Goal: Task Accomplishment & Management: Manage account settings

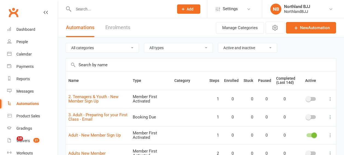
select select "100"
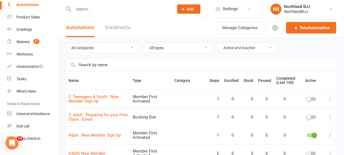
click at [183, 8] on icon at bounding box center [183, 9] width 5 height 5
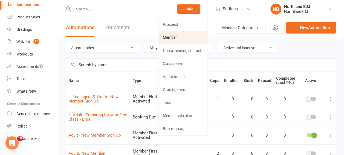
click at [172, 38] on link "Member" at bounding box center [183, 37] width 49 height 13
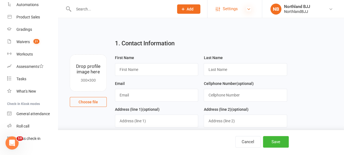
click at [249, 8] on icon at bounding box center [249, 9] width 4 height 4
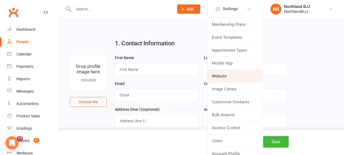
click at [225, 77] on link "Website" at bounding box center [235, 76] width 55 height 13
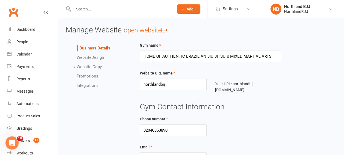
click at [152, 32] on link "open website" at bounding box center [146, 30] width 44 height 8
click at [89, 11] on input "text" at bounding box center [121, 9] width 98 height 8
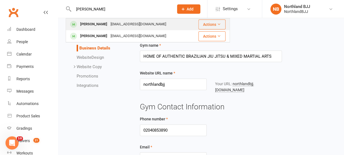
type input "[PERSON_NAME]"
click at [89, 25] on div "[PERSON_NAME]" at bounding box center [94, 24] width 30 height 8
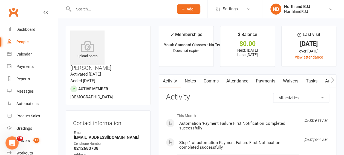
click at [268, 80] on link "Payments" at bounding box center [265, 81] width 27 height 13
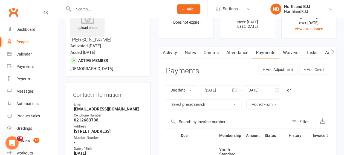
scroll to position [27, 0]
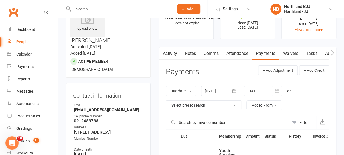
click at [267, 51] on link "Payments" at bounding box center [265, 53] width 27 height 13
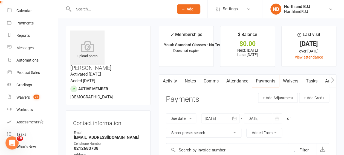
scroll to position [43, 0]
click at [247, 10] on icon at bounding box center [249, 9] width 4 height 4
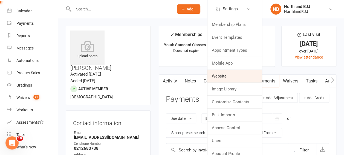
click at [226, 77] on link "Website" at bounding box center [235, 76] width 55 height 13
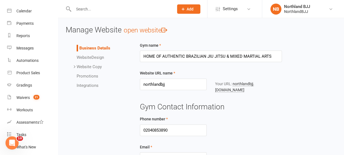
click at [154, 32] on link "open website" at bounding box center [146, 30] width 44 height 8
click at [26, 97] on div "Waivers" at bounding box center [22, 97] width 13 height 4
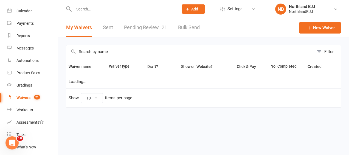
select select "100"
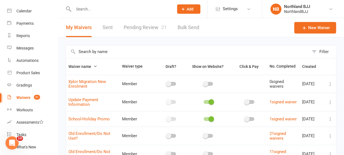
click at [147, 27] on link "Pending Review 21" at bounding box center [145, 27] width 43 height 19
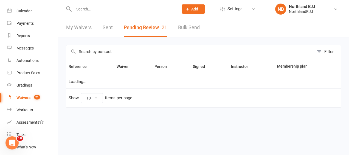
select select "100"
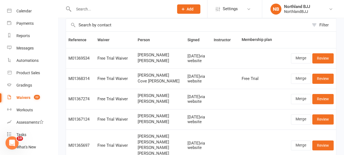
scroll to position [27, 0]
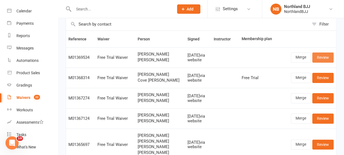
click at [325, 57] on link "Review" at bounding box center [323, 57] width 21 height 10
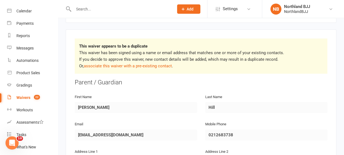
scroll to position [82, 0]
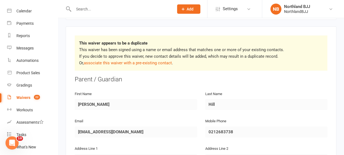
click at [302, 117] on div "Mobile Phone [PHONE_NUMBER]" at bounding box center [267, 127] width 122 height 20
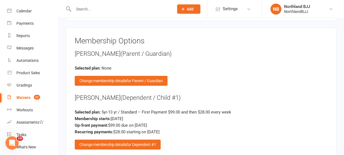
scroll to position [904, 0]
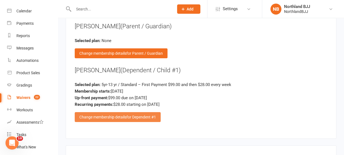
click at [103, 112] on div "Change membership details for Dependent #1" at bounding box center [118, 117] width 86 height 10
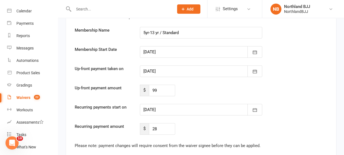
scroll to position [1123, 0]
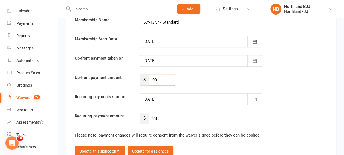
click at [172, 74] on input "99" at bounding box center [162, 80] width 26 height 12
type input "9"
type input "28"
click at [257, 97] on icon "button" at bounding box center [255, 99] width 4 height 4
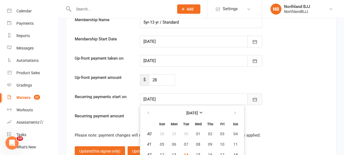
scroll to position [1150, 0]
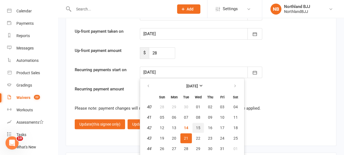
click at [198, 125] on span "15" at bounding box center [198, 127] width 4 height 4
type input "[DATE]"
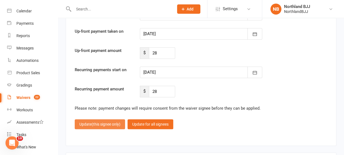
click at [105, 122] on span "(this signee only)" at bounding box center [106, 124] width 29 height 4
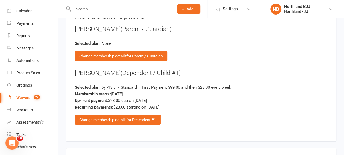
scroll to position [888, 0]
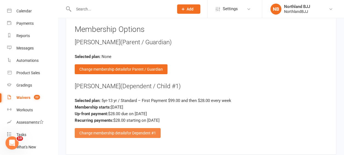
click at [120, 128] on div "Change membership details for Dependent #1" at bounding box center [118, 133] width 86 height 10
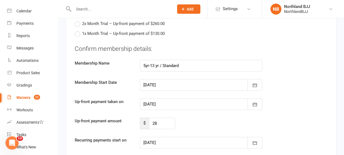
scroll to position [1108, 0]
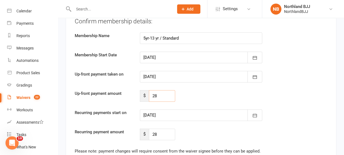
click at [162, 90] on input "28" at bounding box center [162, 96] width 26 height 12
type input "25"
click at [161, 128] on input "28" at bounding box center [162, 134] width 26 height 12
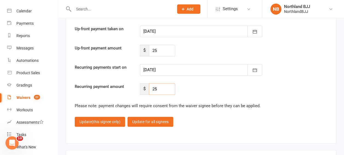
scroll to position [1190, 0]
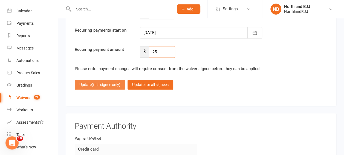
type input "25"
click at [91, 79] on button "Update (this signee only)" at bounding box center [100, 84] width 50 height 10
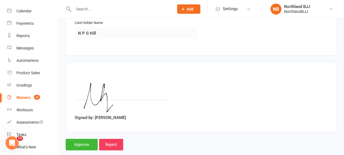
scroll to position [1108, 0]
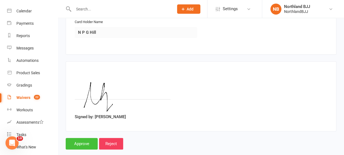
click at [83, 138] on input "Approve" at bounding box center [82, 144] width 32 height 12
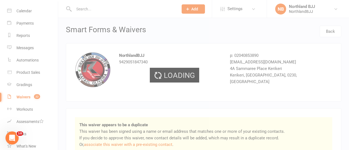
select select "100"
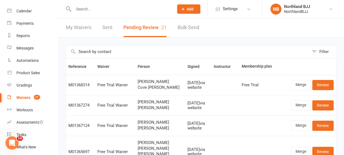
drag, startPoint x: 94, startPoint y: 9, endPoint x: 91, endPoint y: 11, distance: 3.9
click at [93, 9] on input "text" at bounding box center [121, 9] width 98 height 8
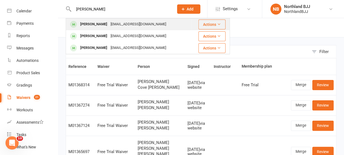
type input "[PERSON_NAME]"
click at [90, 26] on div "[PERSON_NAME]" at bounding box center [94, 24] width 30 height 8
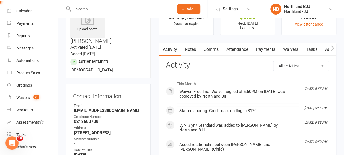
scroll to position [27, 0]
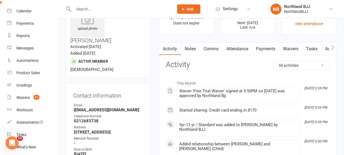
click at [270, 47] on link "Payments" at bounding box center [265, 48] width 27 height 13
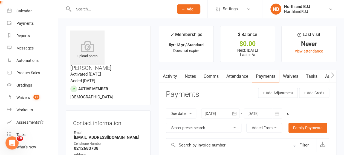
click at [87, 8] on input "text" at bounding box center [121, 9] width 98 height 8
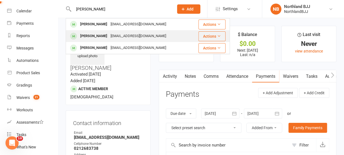
type input "[PERSON_NAME]"
click at [91, 33] on div "[PERSON_NAME]" at bounding box center [94, 36] width 30 height 8
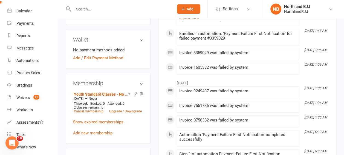
scroll to position [192, 0]
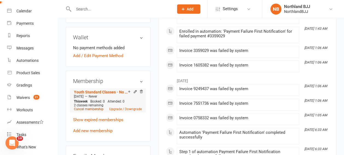
click at [94, 107] on link "Cancel membership" at bounding box center [89, 109] width 30 height 4
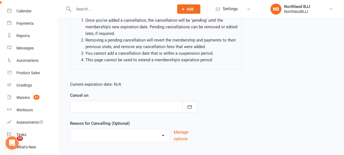
scroll to position [88, 0]
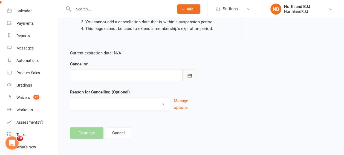
click at [193, 73] on button "button" at bounding box center [189, 75] width 15 height 12
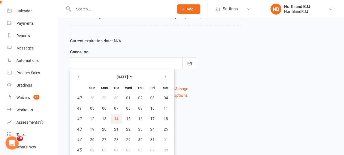
click at [116, 116] on span "14" at bounding box center [116, 118] width 4 height 4
type input "[DATE]"
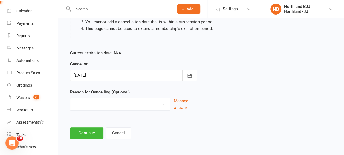
click at [164, 104] on select "Holiday Injury Upgrade Membership Other reason" at bounding box center [119, 103] width 99 height 11
select select "3"
click at [70, 98] on select "Holiday Injury Upgrade Membership Other reason" at bounding box center [119, 103] width 99 height 11
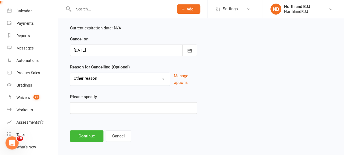
scroll to position [116, 0]
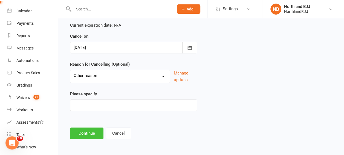
click at [89, 130] on button "Continue" at bounding box center [86, 133] width 33 height 12
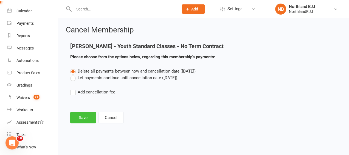
click at [81, 113] on button "Save" at bounding box center [83, 118] width 26 height 12
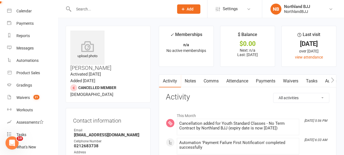
click at [84, 11] on input "text" at bounding box center [121, 9] width 98 height 8
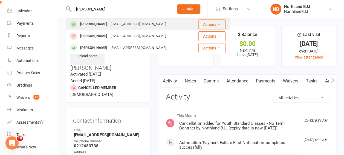
type input "[PERSON_NAME]"
click at [86, 27] on div "[PERSON_NAME]" at bounding box center [94, 24] width 30 height 8
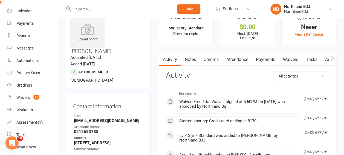
scroll to position [27, 0]
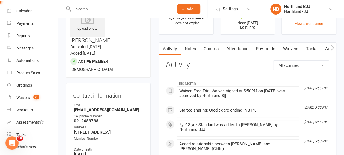
click at [269, 50] on link "Payments" at bounding box center [265, 48] width 27 height 13
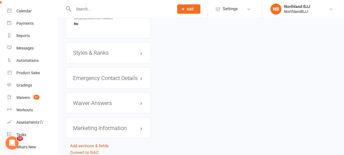
scroll to position [456, 0]
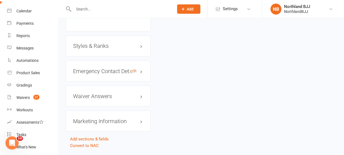
click at [133, 68] on link "edit" at bounding box center [133, 70] width 7 height 5
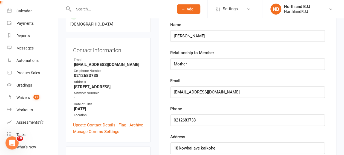
scroll to position [42, 0]
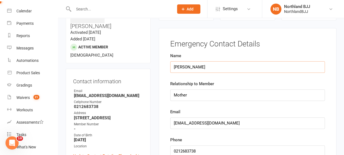
click at [211, 67] on input "[PERSON_NAME]" at bounding box center [247, 67] width 155 height 12
type input "N"
type input "[PERSON_NAME]"
click at [210, 93] on input "Mother" at bounding box center [247, 95] width 155 height 12
type input "M"
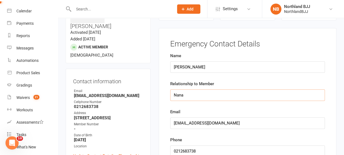
type input "Nana"
click at [221, 124] on input "[EMAIL_ADDRESS][DOMAIN_NAME]" at bounding box center [247, 123] width 155 height 12
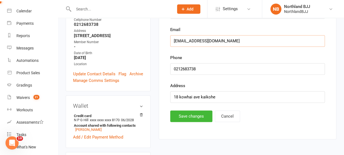
scroll to position [127, 0]
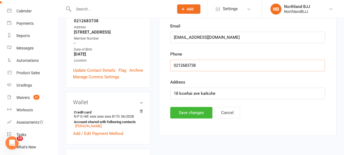
click at [219, 60] on input "string" at bounding box center [247, 65] width 155 height 12
click at [185, 65] on input "string" at bounding box center [247, 65] width 155 height 12
type input "02102374930"
drag, startPoint x: 220, startPoint y: 94, endPoint x: 137, endPoint y: 97, distance: 83.4
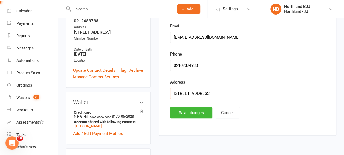
click at [196, 93] on input "[STREET_ADDRESS]" at bounding box center [247, 93] width 155 height 12
type input "[STREET_ADDRESS]"
click at [187, 112] on button "Save changes" at bounding box center [191, 113] width 42 height 12
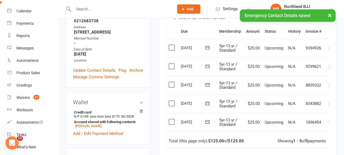
scroll to position [18, 0]
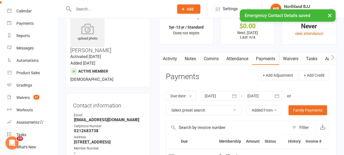
click at [194, 59] on link "Notes" at bounding box center [190, 58] width 19 height 13
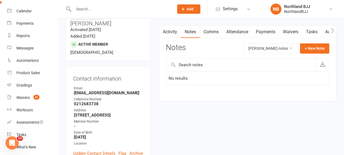
scroll to position [45, 0]
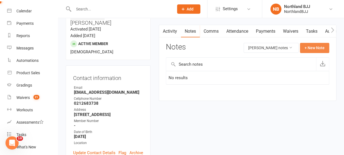
click at [313, 47] on button "+ New Note" at bounding box center [314, 48] width 29 height 10
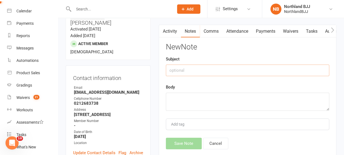
click at [188, 70] on input "text" at bounding box center [248, 70] width 164 height 12
click at [195, 97] on textarea at bounding box center [248, 101] width 164 height 18
click at [202, 69] on input "Medical Record" at bounding box center [248, 70] width 164 height 12
type input "M"
type input "Allergies"
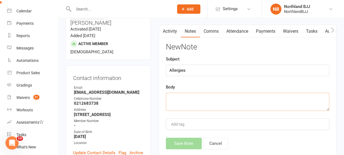
click at [181, 97] on textarea at bounding box center [248, 101] width 164 height 18
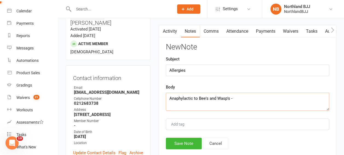
click at [252, 94] on textarea "Anaphylactic to Bee's and Wasp's -" at bounding box center [248, 101] width 164 height 18
click at [285, 96] on textarea "Anaphylactic to Bee's and [PERSON_NAME]'s - Administer [PERSON_NAME]" at bounding box center [248, 101] width 164 height 18
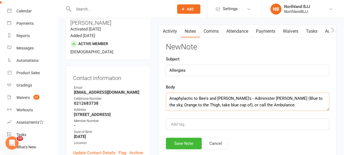
type textarea "Anaphylactic to Bee's and [PERSON_NAME]'s - Administer [PERSON_NAME] (Blue to t…"
click at [183, 139] on button "Save Note" at bounding box center [184, 143] width 36 height 12
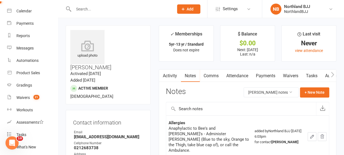
scroll to position [0, 0]
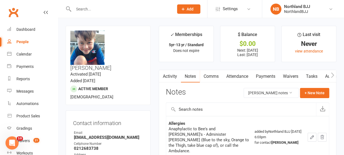
click at [155, 38] on main "✓ Memberships 5yr-13 yr / Standard Does not expire $ Balance $0.00 Next: [DATE]…" at bounding box center [248, 103] width 186 height 154
click at [251, 8] on icon at bounding box center [249, 9] width 4 height 4
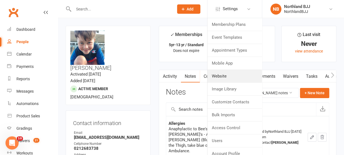
click at [218, 78] on link "Website" at bounding box center [235, 76] width 55 height 13
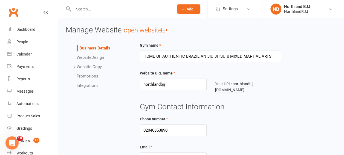
click at [147, 31] on link "open website" at bounding box center [146, 30] width 44 height 8
click at [161, 28] on link "open website" at bounding box center [146, 30] width 44 height 8
